Goal: Task Accomplishment & Management: Use online tool/utility

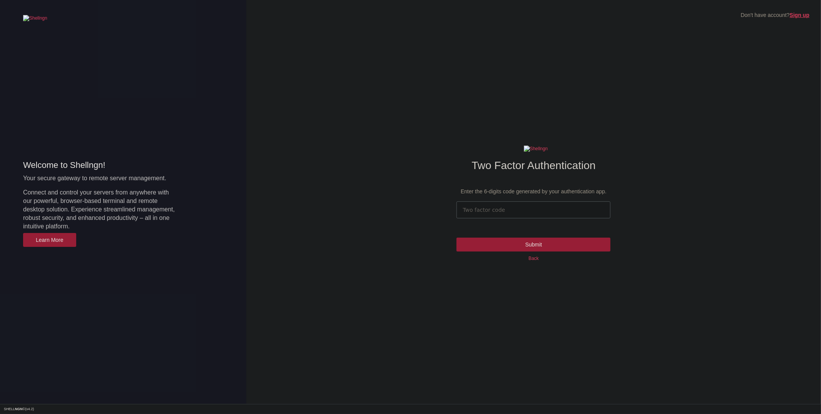
click at [569, 214] on input "number" at bounding box center [534, 209] width 154 height 17
type input "523544"
click at [457, 238] on input "Submit" at bounding box center [534, 245] width 154 height 14
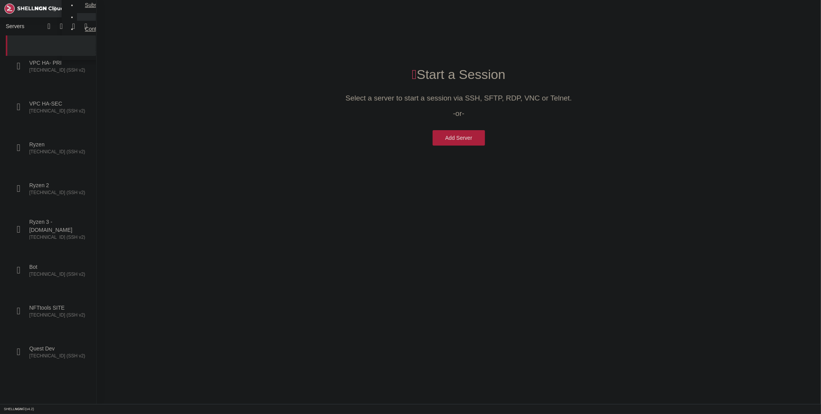
click at [54, 67] on span "[TECHNICAL_ID] (SSH v2)" at bounding box center [58, 70] width 58 height 7
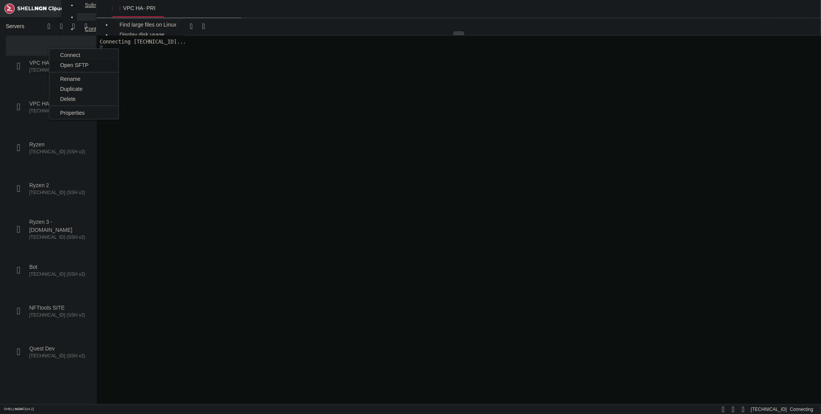
click at [77, 67] on span "Open SFTP" at bounding box center [74, 65] width 28 height 6
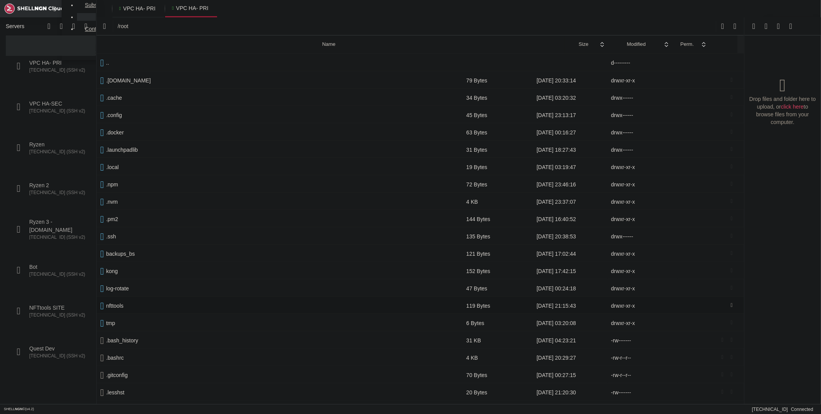
click at [129, 302] on span " nfttools" at bounding box center [279, 305] width 358 height 7
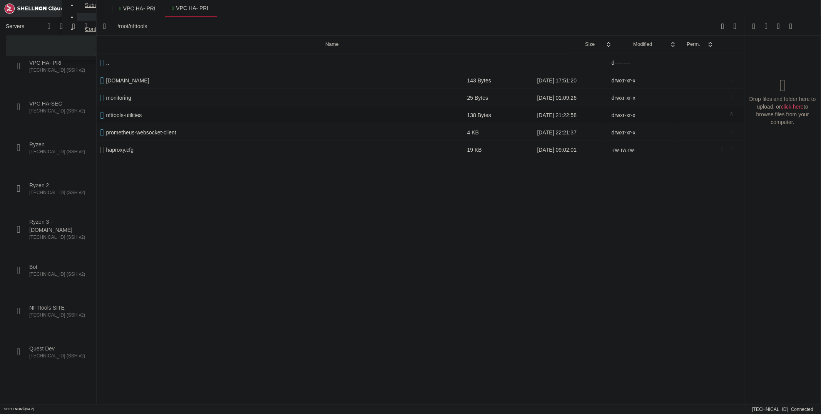
click at [159, 115] on span " nfttools-utilities" at bounding box center [279, 115] width 359 height 7
click at [166, 131] on span " projects-haproxy-configs" at bounding box center [279, 132] width 358 height 7
click at [118, 65] on span " .." at bounding box center [279, 62] width 358 height 7
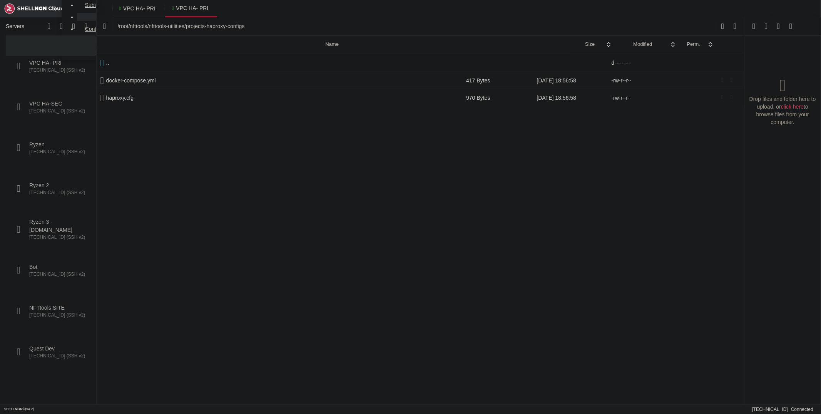
click at [118, 65] on span " .." at bounding box center [279, 62] width 358 height 7
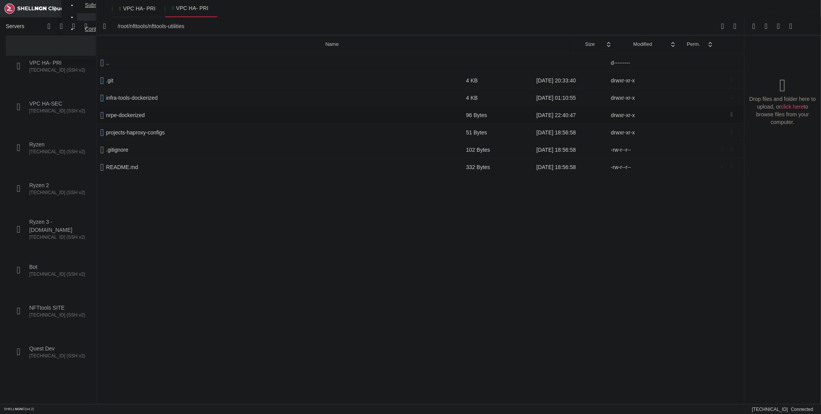
click at [169, 112] on span " nrpe-dockerized" at bounding box center [279, 115] width 358 height 7
click at [141, 71] on td " nrpe" at bounding box center [280, 79] width 366 height 17
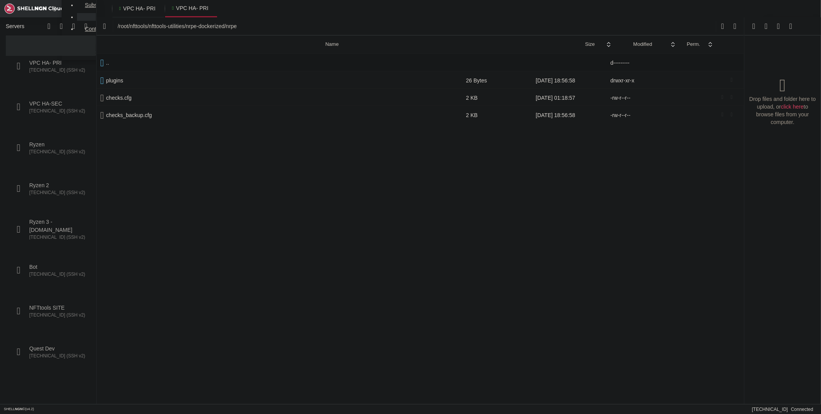
click at [139, 65] on span " .." at bounding box center [279, 62] width 358 height 7
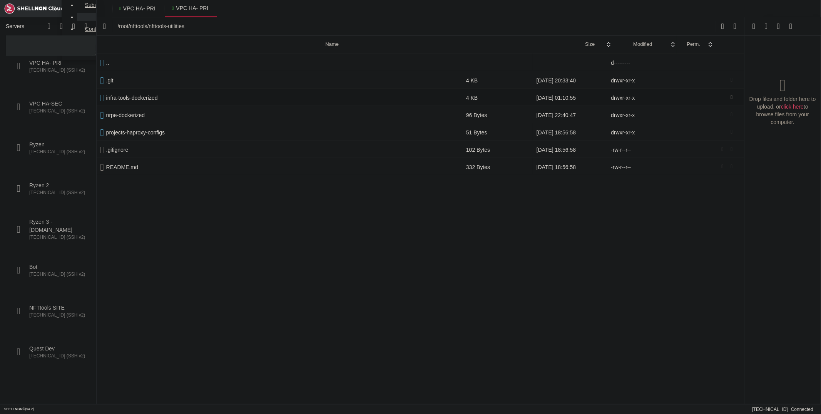
click at [156, 98] on span " infra-tools-dockerized" at bounding box center [279, 97] width 358 height 7
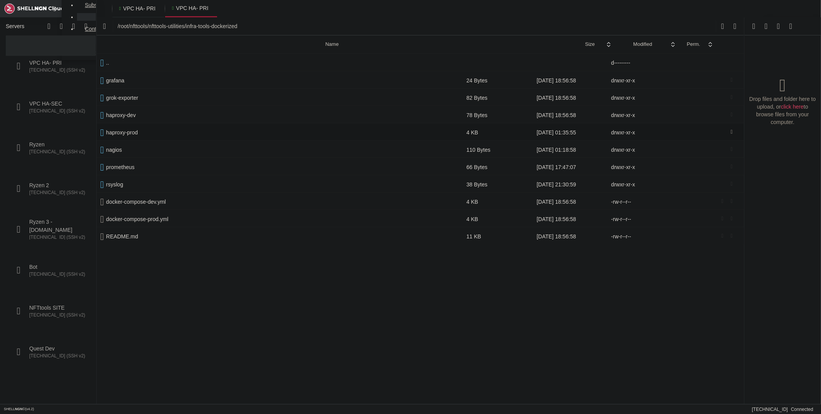
click at [144, 131] on span " haproxy-prod" at bounding box center [279, 132] width 358 height 7
type input "/root/nfttools/nfttools-utilities/infra-tools-dockerized/haproxy-prod"
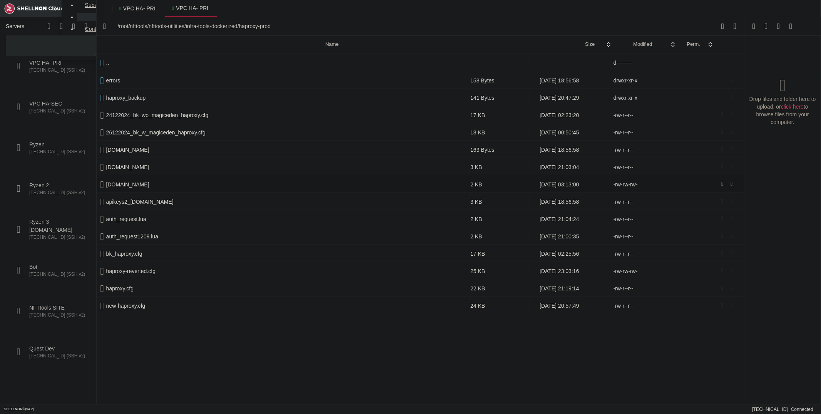
click at [724, 181] on icon at bounding box center [723, 184] width 2 height 6
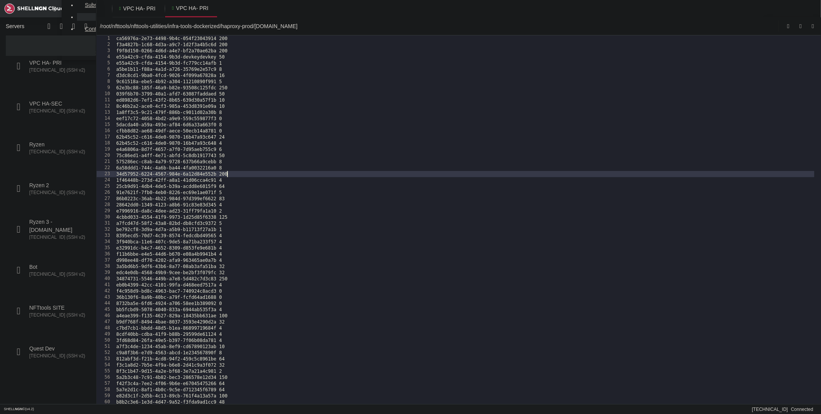
click at [272, 177] on div "ca56976a-2e73-4498-9b4c-054f23043914 200 f3a4827b-1c68-4d3a-a9c7-1d2f3a4b5c6d 2…" at bounding box center [465, 225] width 700 height 380
type textarea "34d57952-6224-4567-984e-6a12d84e552b 200"
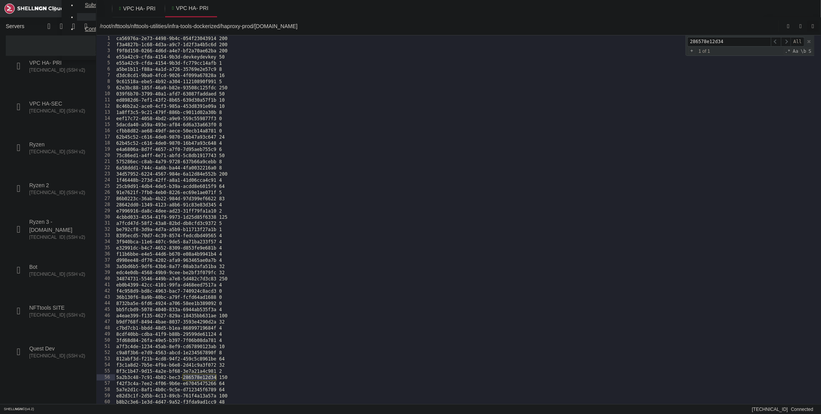
type input "286578e12d34"
click at [814, 27] on icon "submit" at bounding box center [813, 26] width 2 height 3
